Goal: Information Seeking & Learning: Learn about a topic

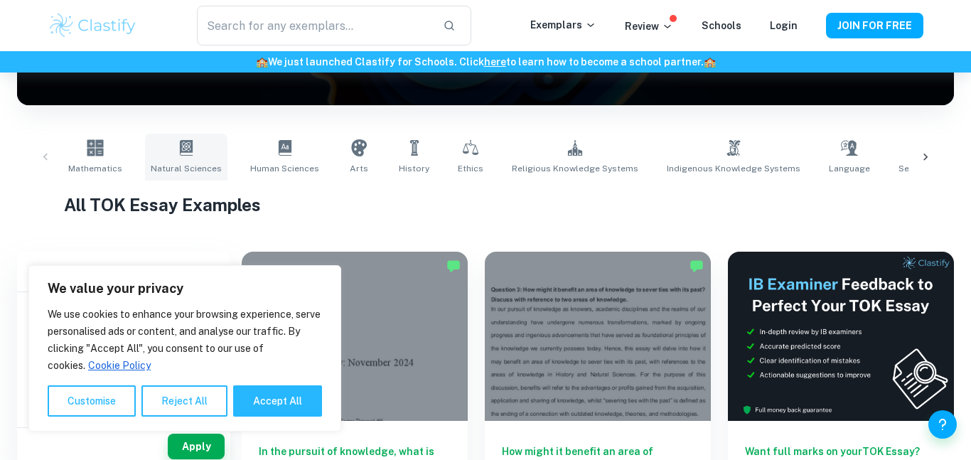
scroll to position [227, 0]
click at [172, 158] on link "Natural Sciences" at bounding box center [186, 157] width 82 height 47
type input "Natural Sciences"
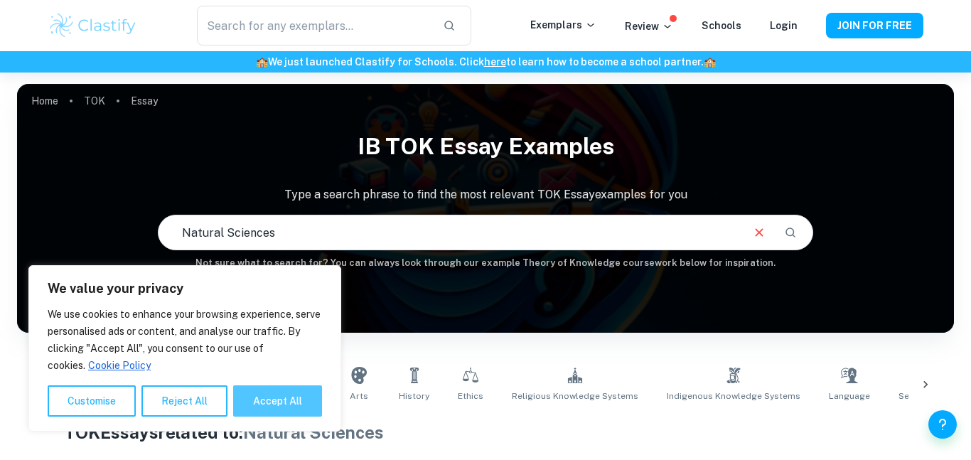
click at [281, 408] on button "Accept All" at bounding box center [277, 400] width 89 height 31
checkbox input "true"
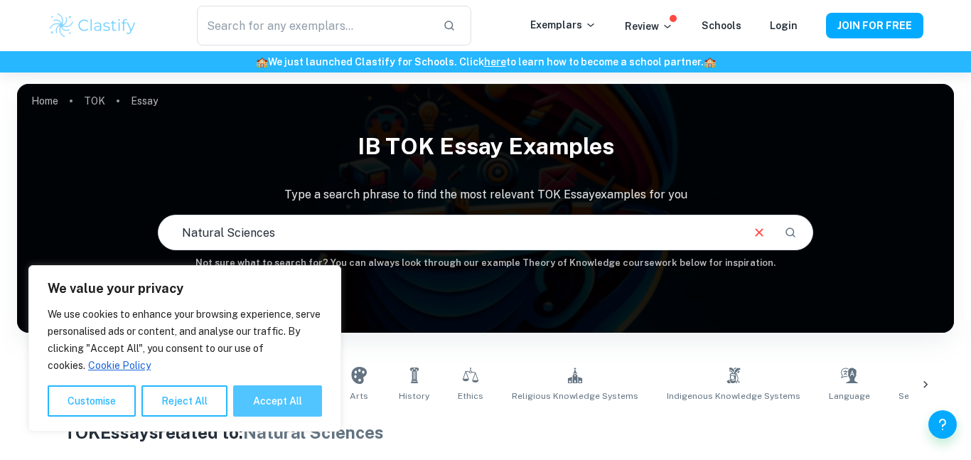
checkbox input "true"
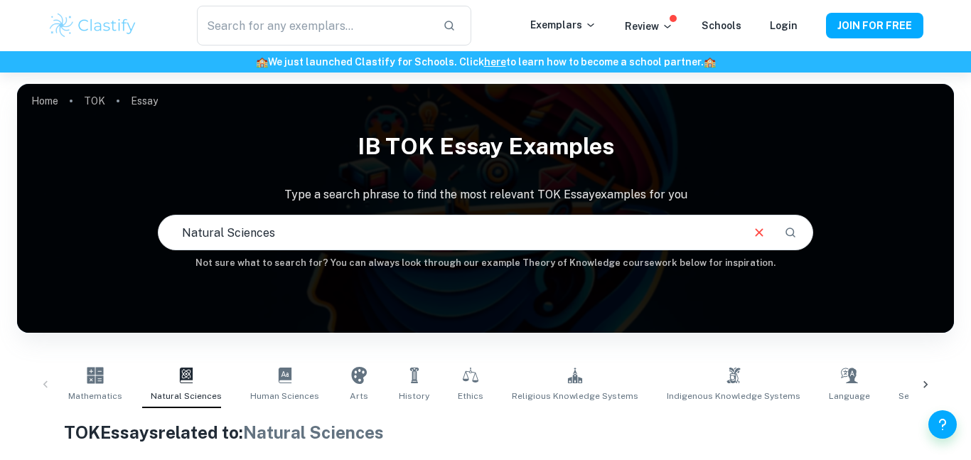
click at [260, 84] on div "Home TOK Essay IB TOK Essay examples Type a search phrase to find the most rele…" at bounding box center [485, 84] width 937 height 0
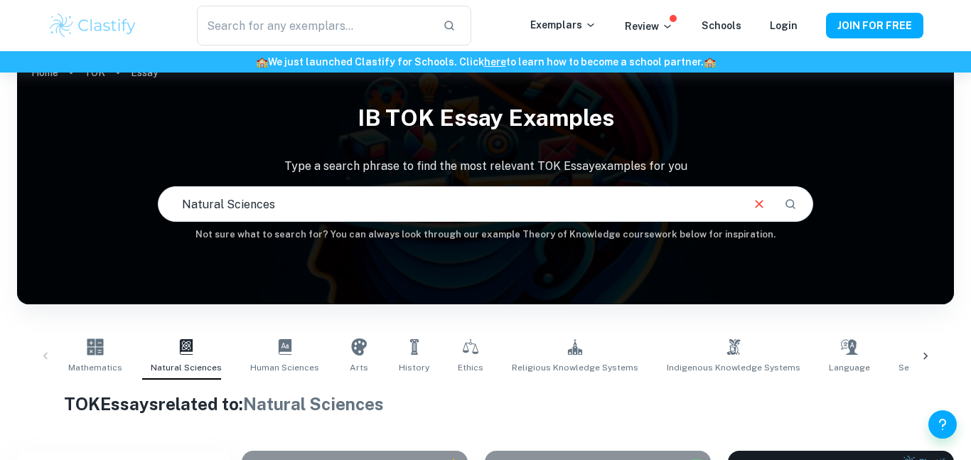
scroll to position [227, 0]
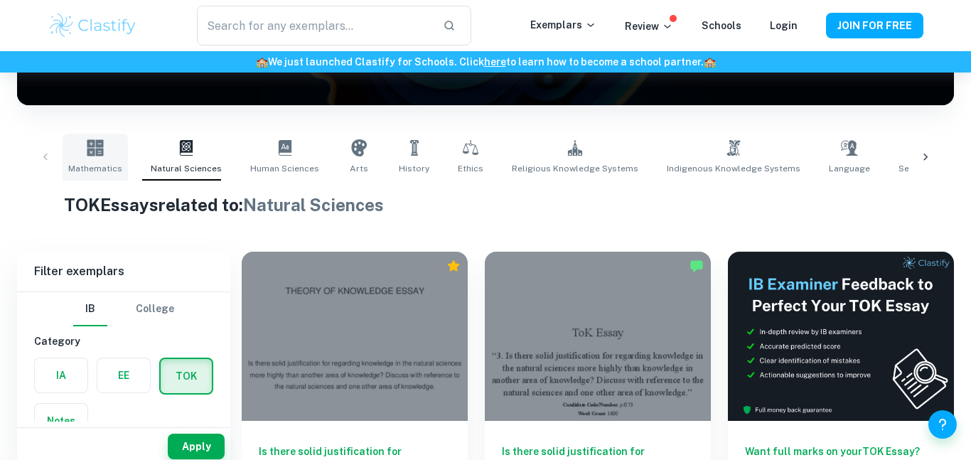
click at [85, 158] on link "Mathematics" at bounding box center [95, 157] width 65 height 47
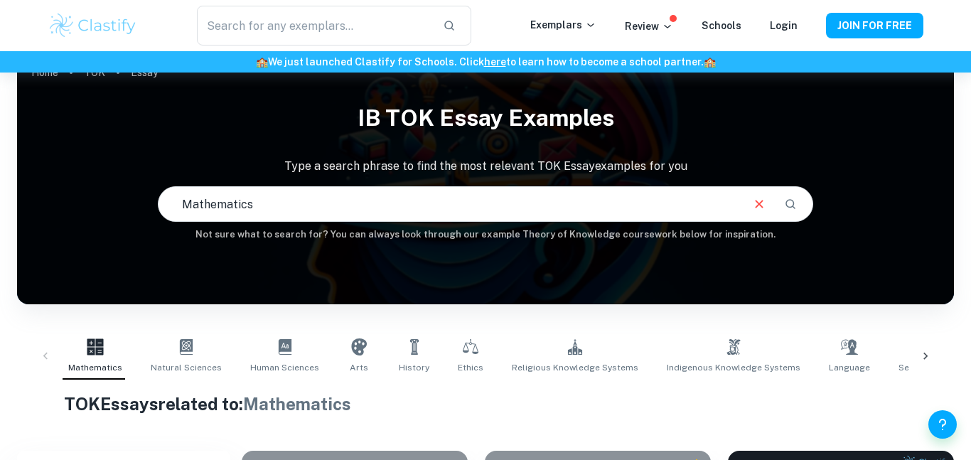
scroll to position [341, 0]
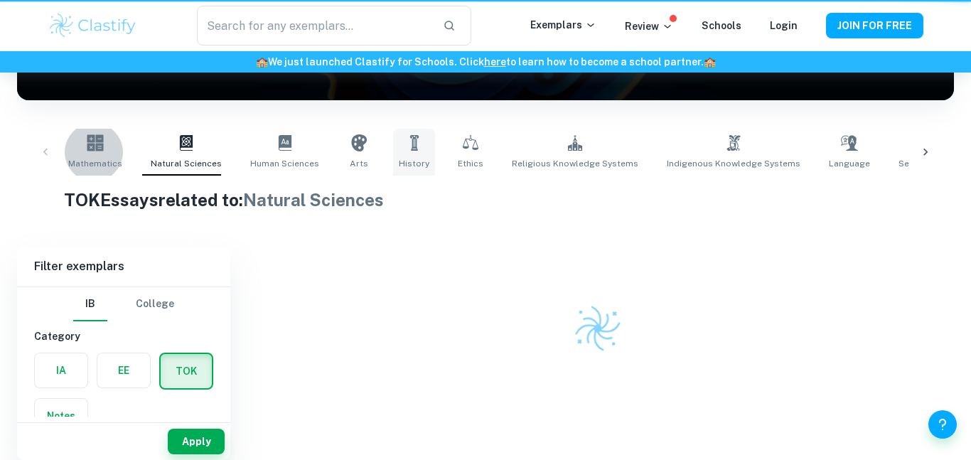
scroll to position [227, 0]
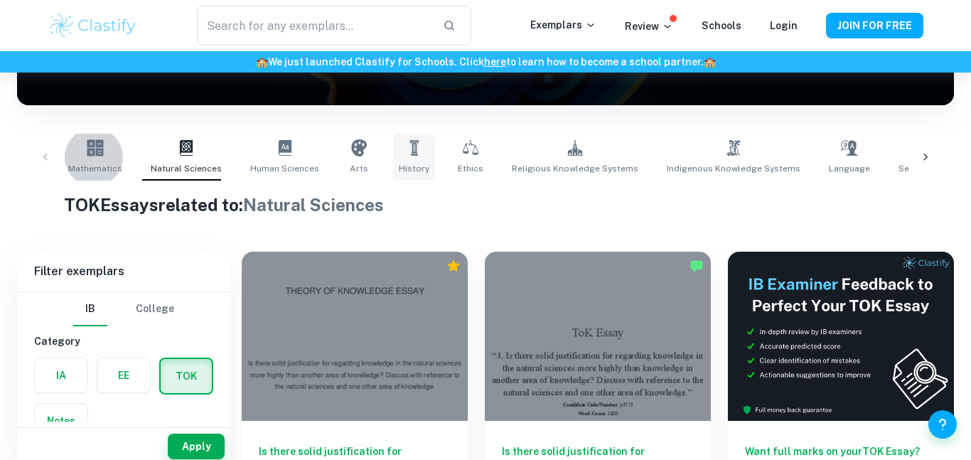
click at [409, 146] on icon at bounding box center [413, 148] width 9 height 16
type input "History"
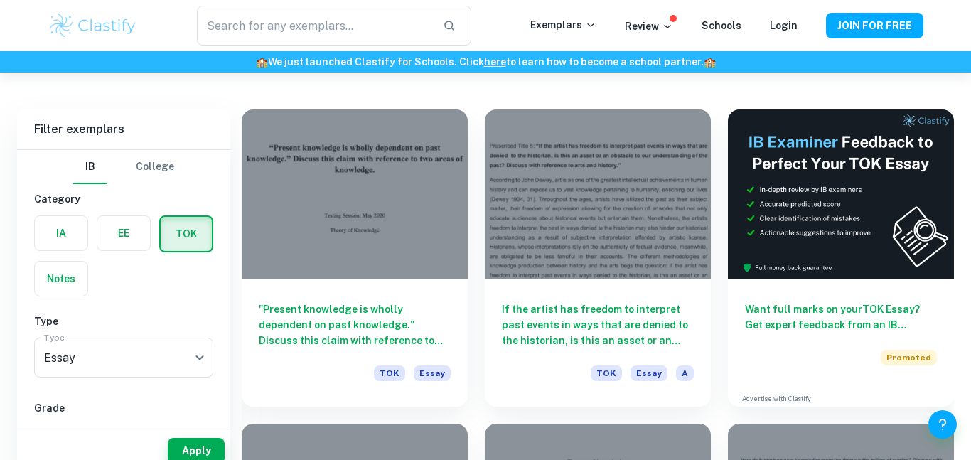
scroll to position [398, 0]
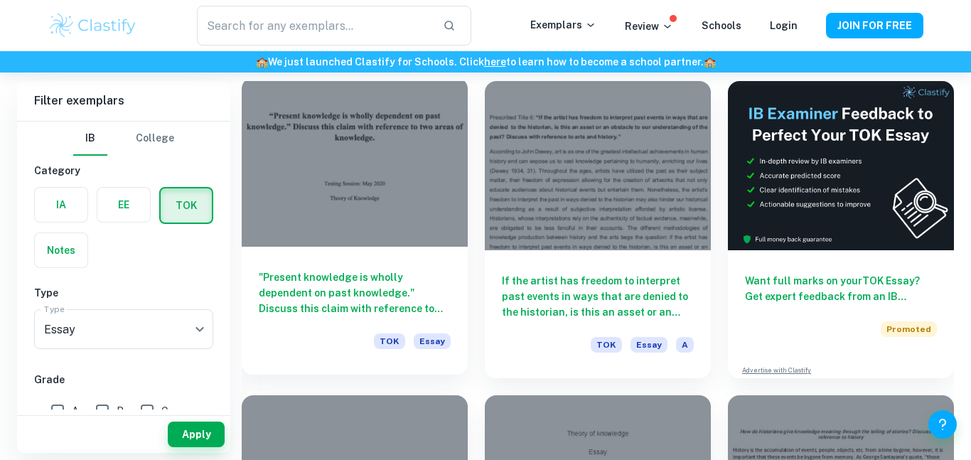
click at [392, 269] on h6 ""Present knowledge is wholly dependent on past knowledge." Discuss this claim w…" at bounding box center [355, 292] width 192 height 47
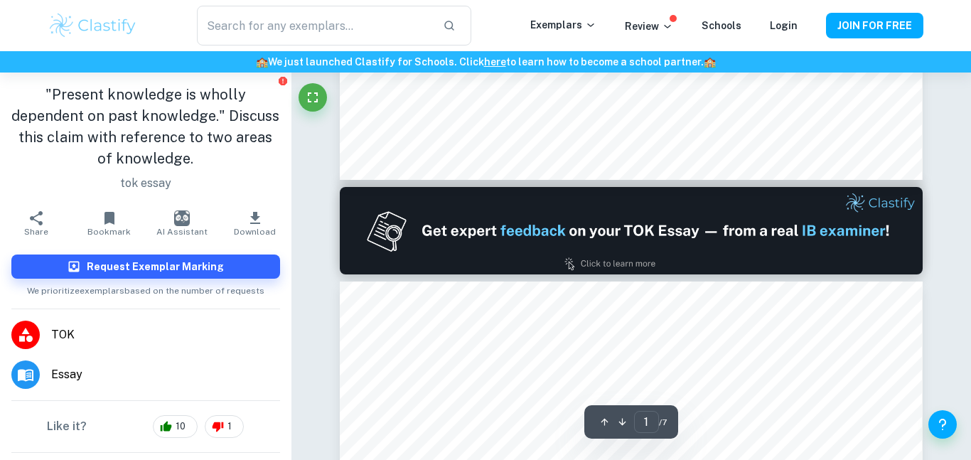
type input "2"
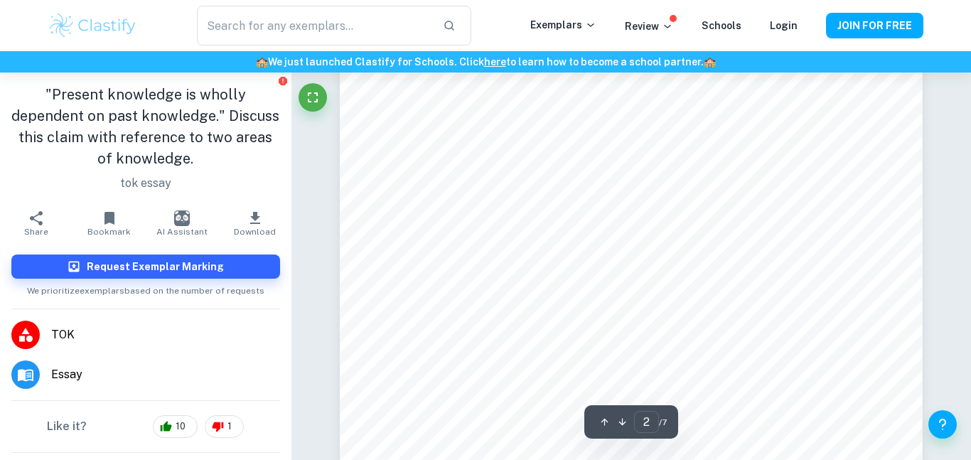
scroll to position [967, 0]
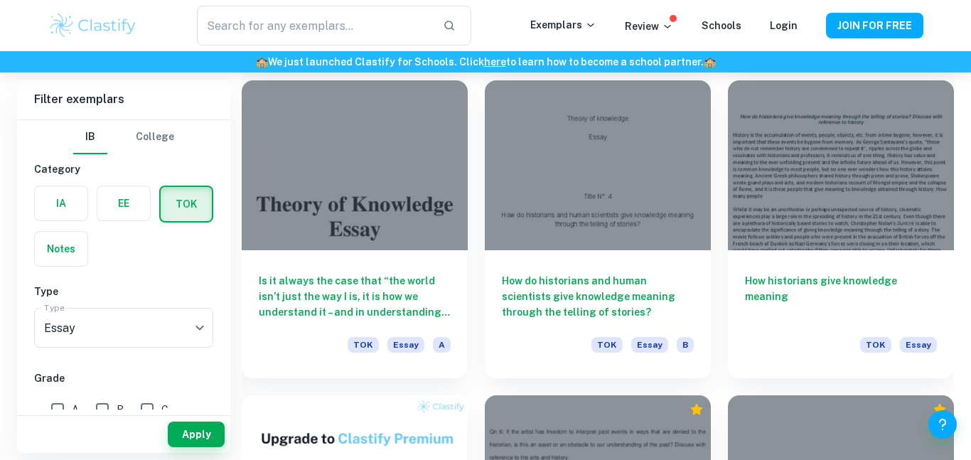
scroll to position [716, 0]
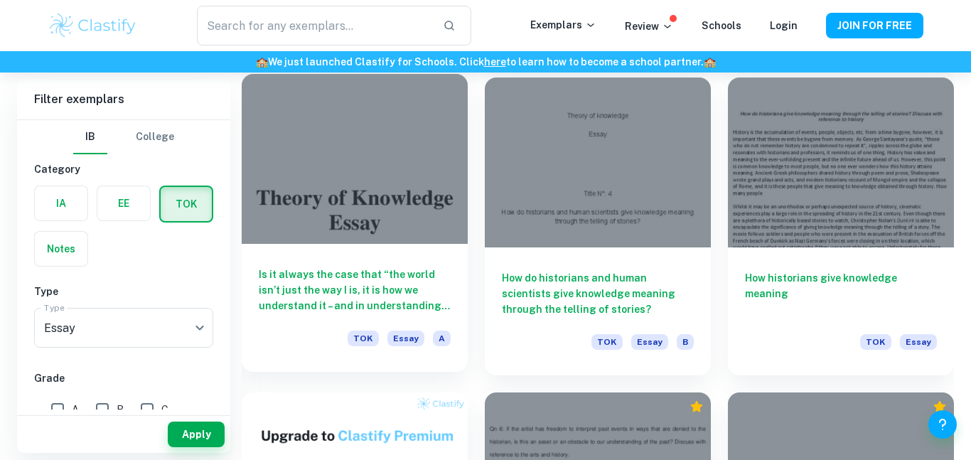
click at [431, 257] on div "Is it always the case that “the world isn’t just the way I is, it is how we und…" at bounding box center [355, 308] width 226 height 128
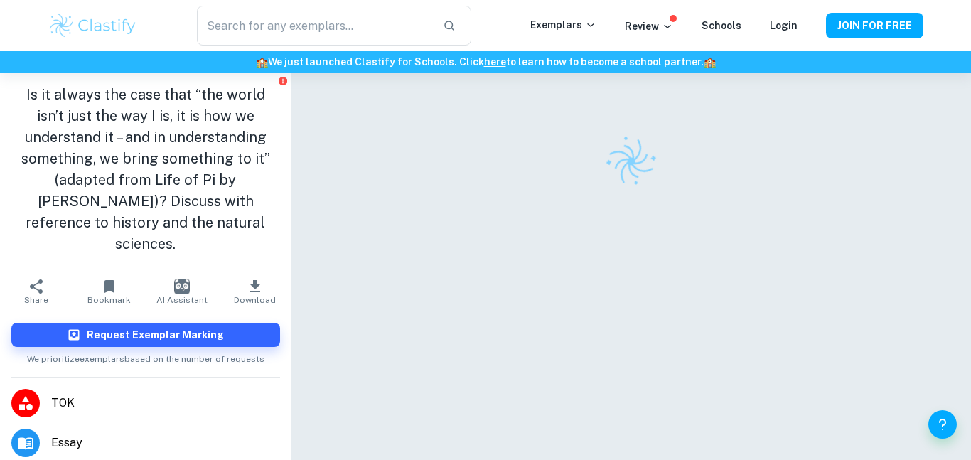
click at [431, 257] on div at bounding box center [631, 288] width 583 height 432
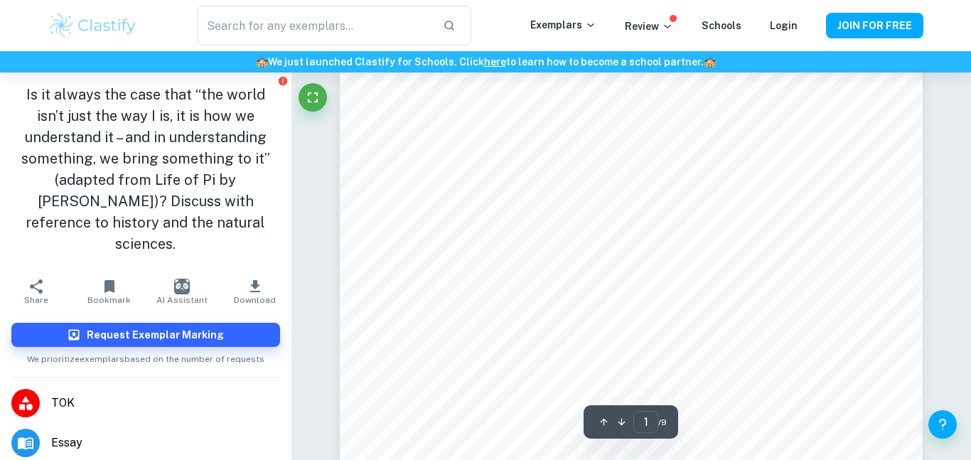
scroll to position [398, 0]
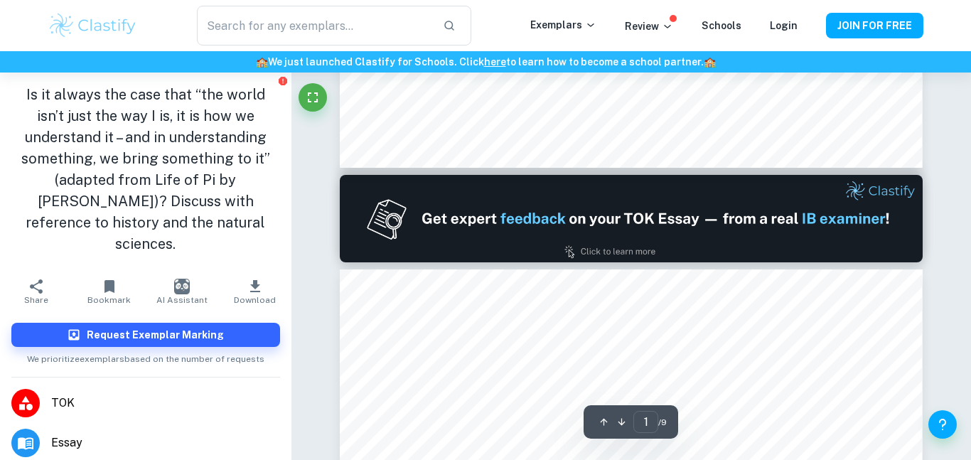
type input "2"
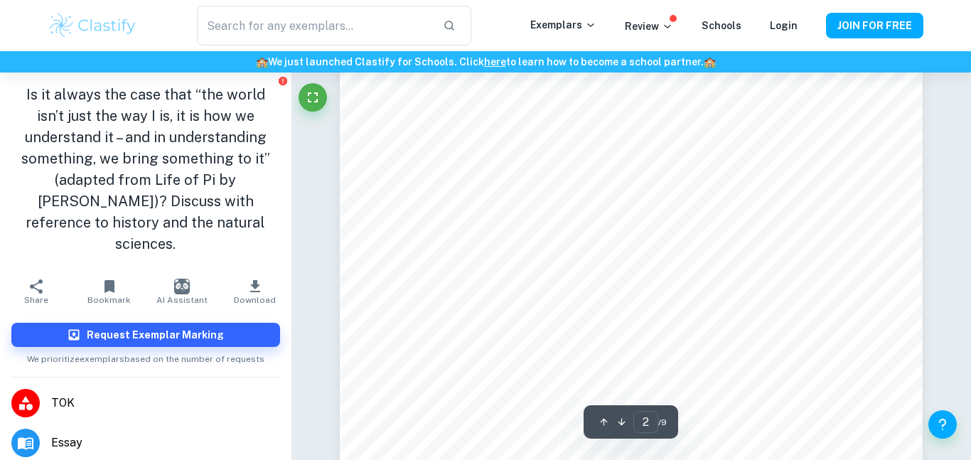
scroll to position [967, 0]
